Goal: Task Accomplishment & Management: Use online tool/utility

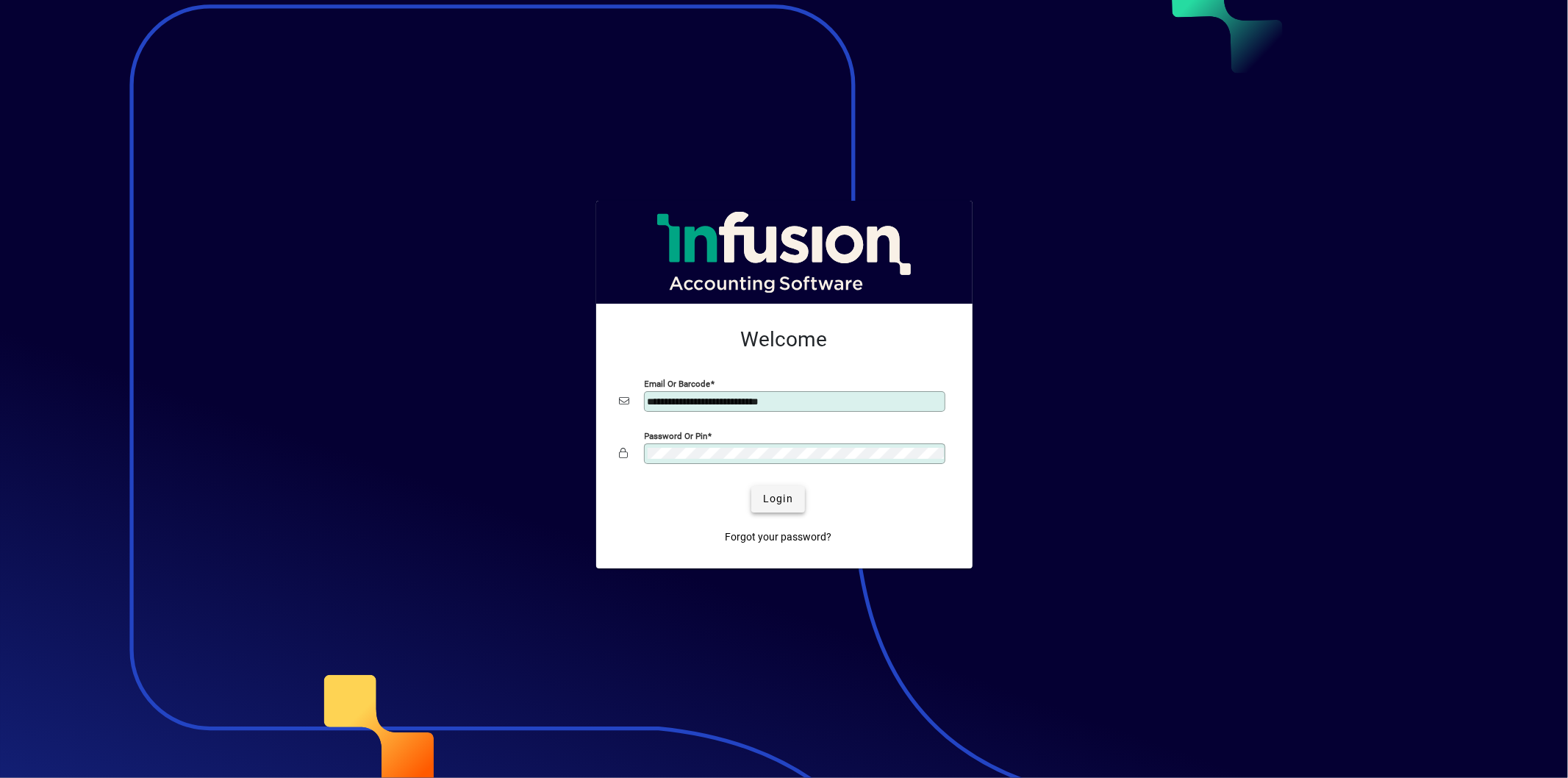
click at [769, 501] on span "Login" at bounding box center [778, 499] width 30 height 16
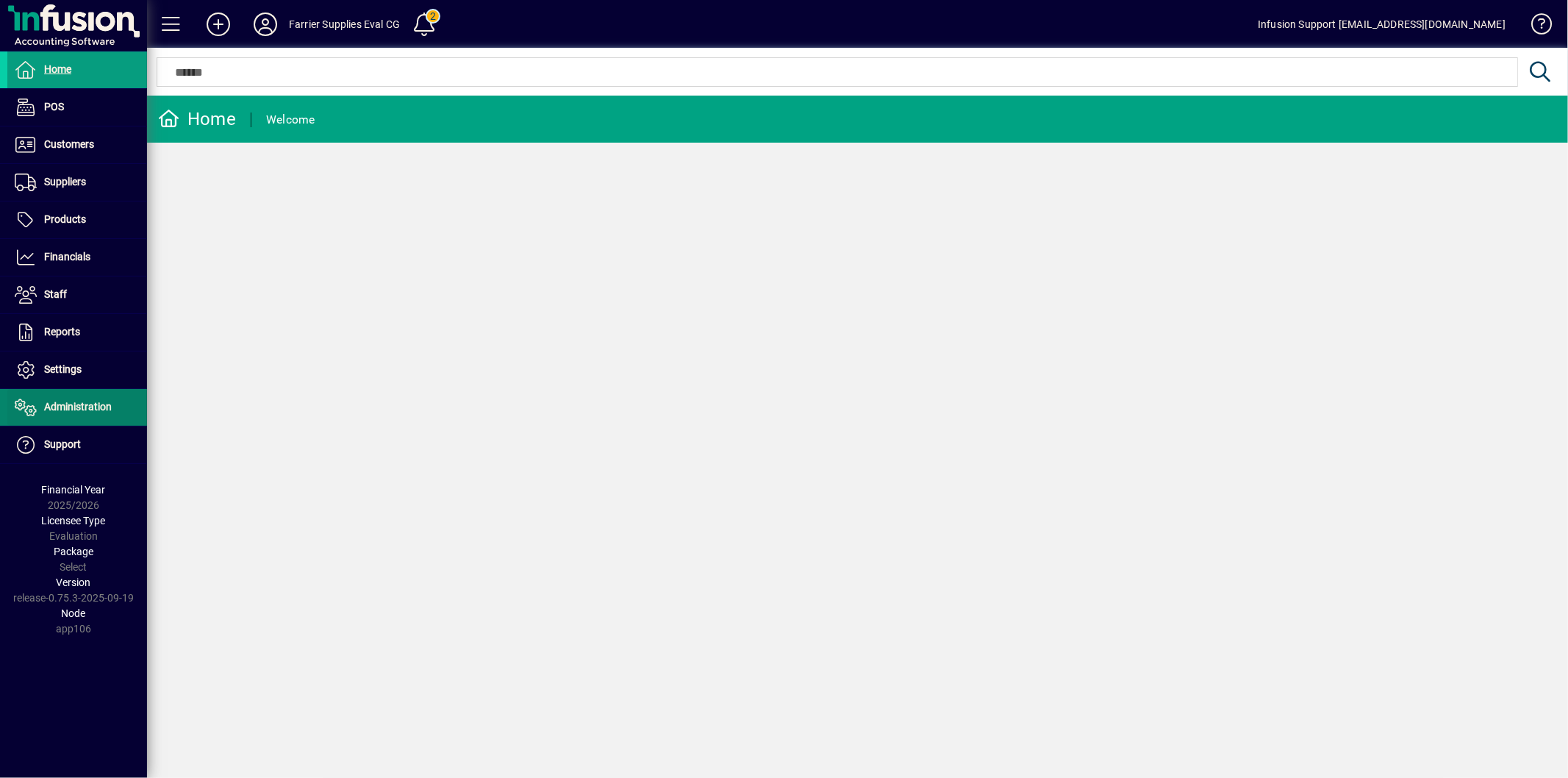
click at [82, 402] on span "Administration" at bounding box center [78, 406] width 68 height 12
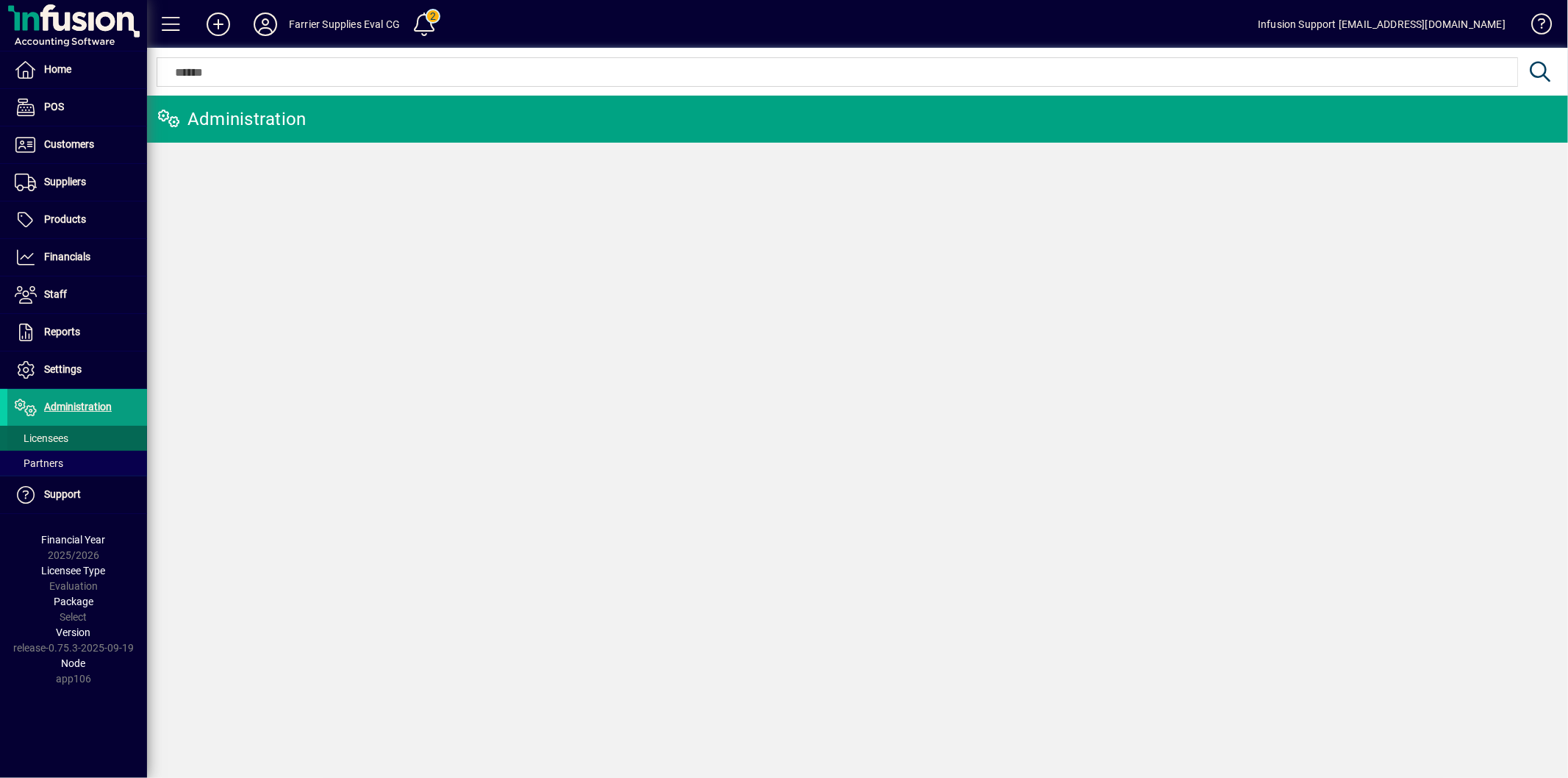
click at [59, 435] on span "Licensees" at bounding box center [41, 438] width 54 height 12
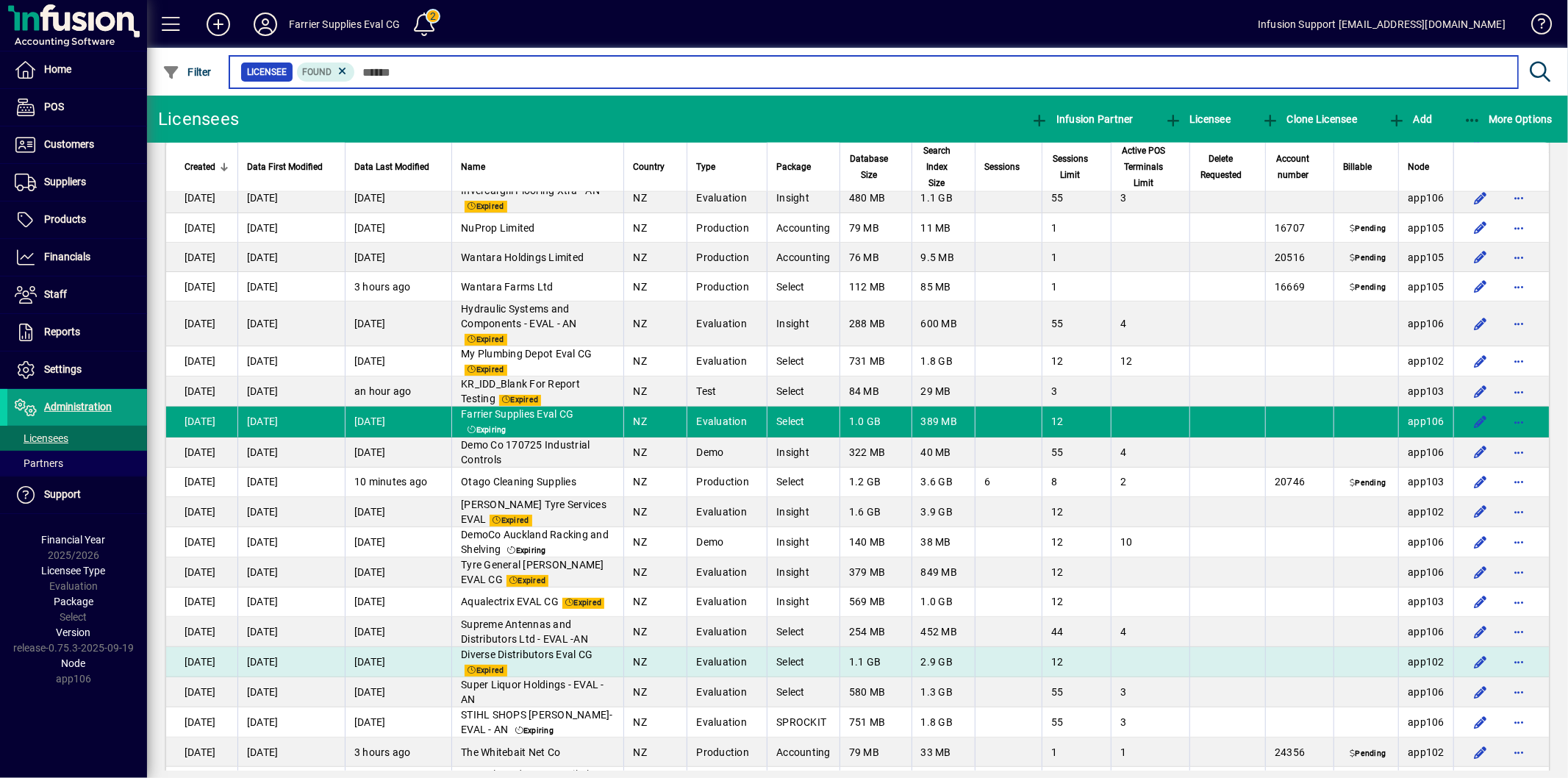
scroll to position [2042, 0]
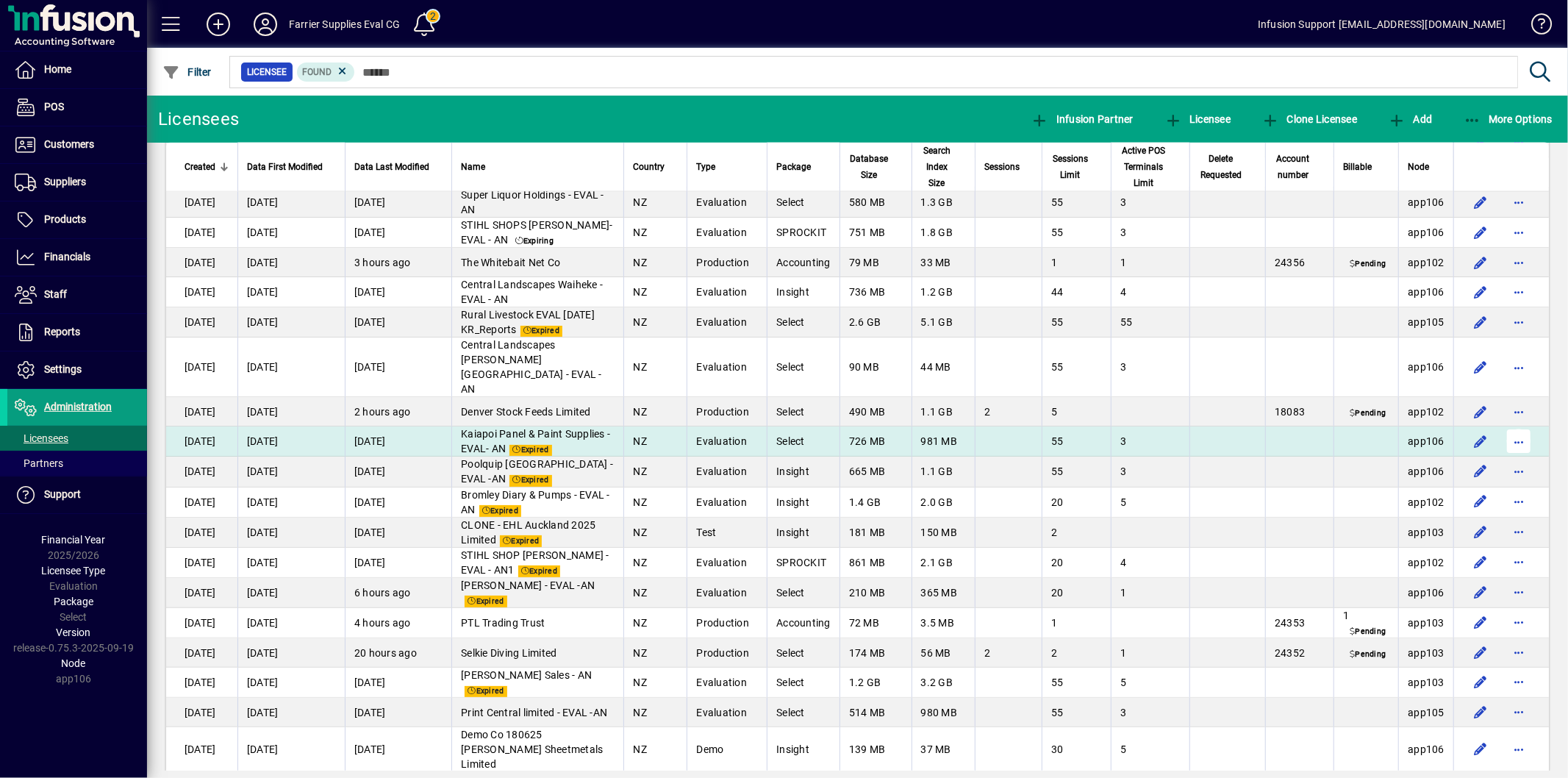
click at [1512, 429] on span "button" at bounding box center [1518, 441] width 35 height 35
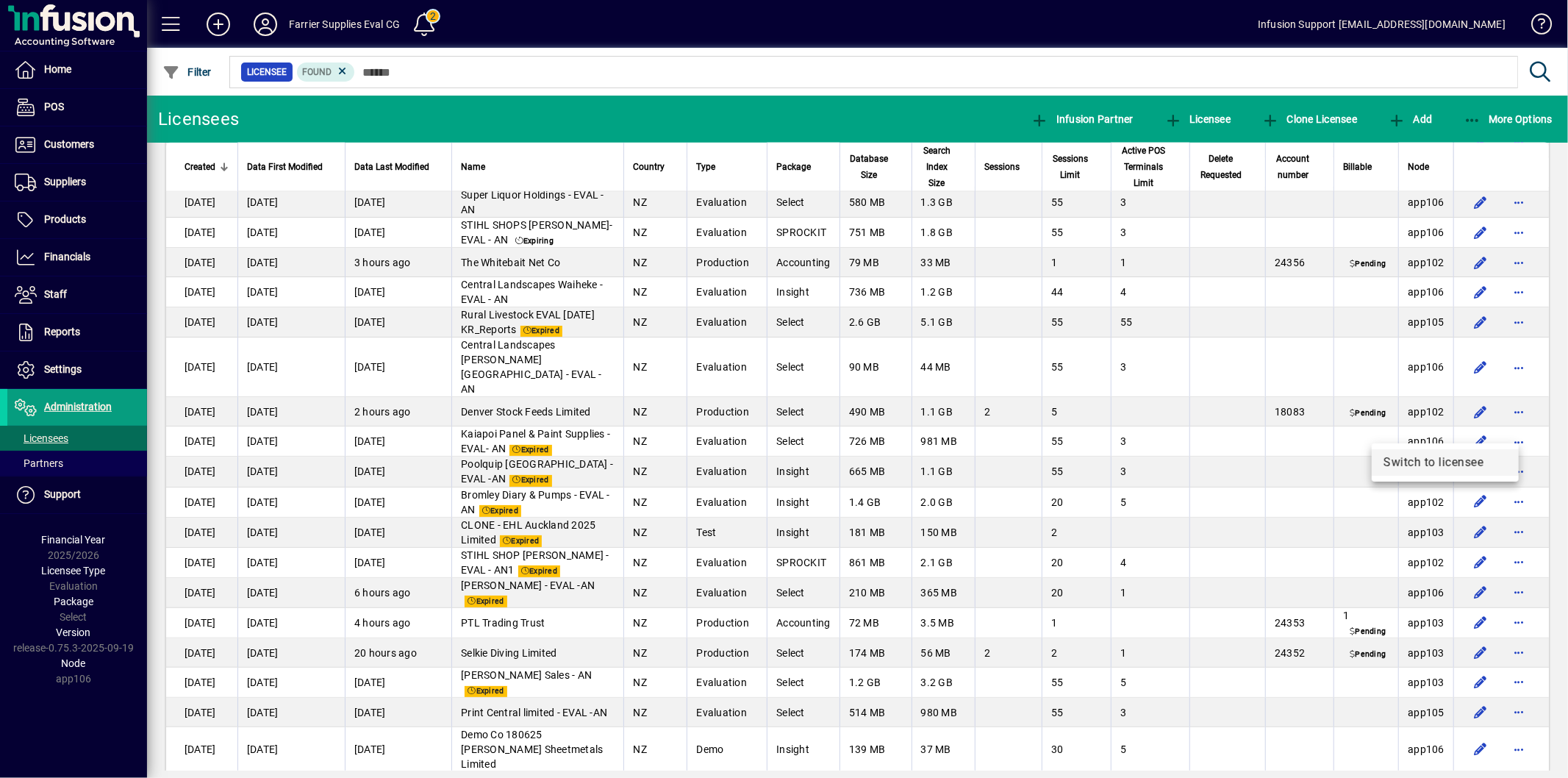
click at [1435, 456] on span "Switch to licensee" at bounding box center [1444, 462] width 124 height 18
